Goal: Book appointment/travel/reservation

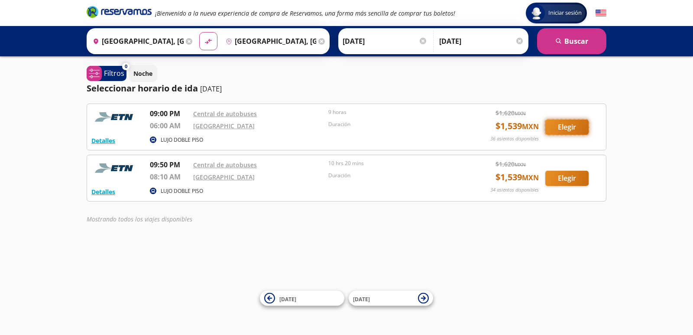
click at [572, 130] on button "Elegir" at bounding box center [566, 126] width 43 height 15
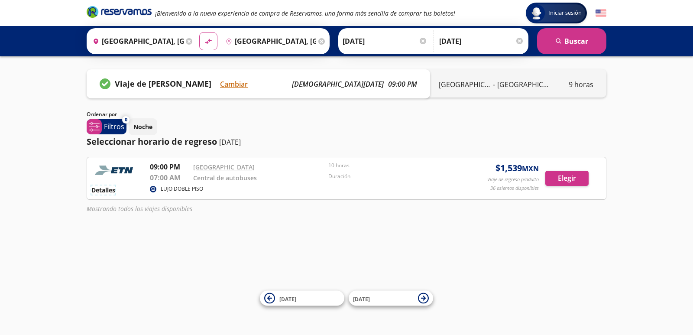
click at [103, 190] on button "Detalles" at bounding box center [103, 189] width 24 height 9
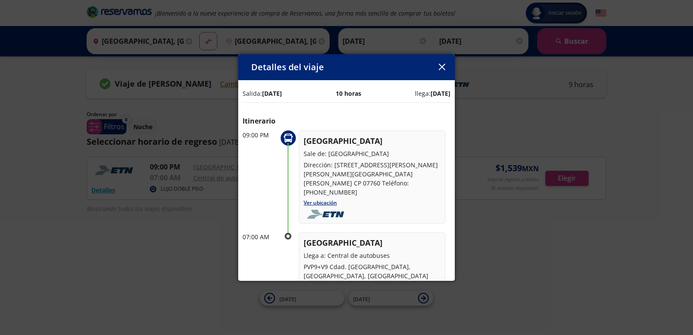
click at [442, 68] on icon "button" at bounding box center [442, 67] width 6 height 6
